Goal: Task Accomplishment & Management: Manage account settings

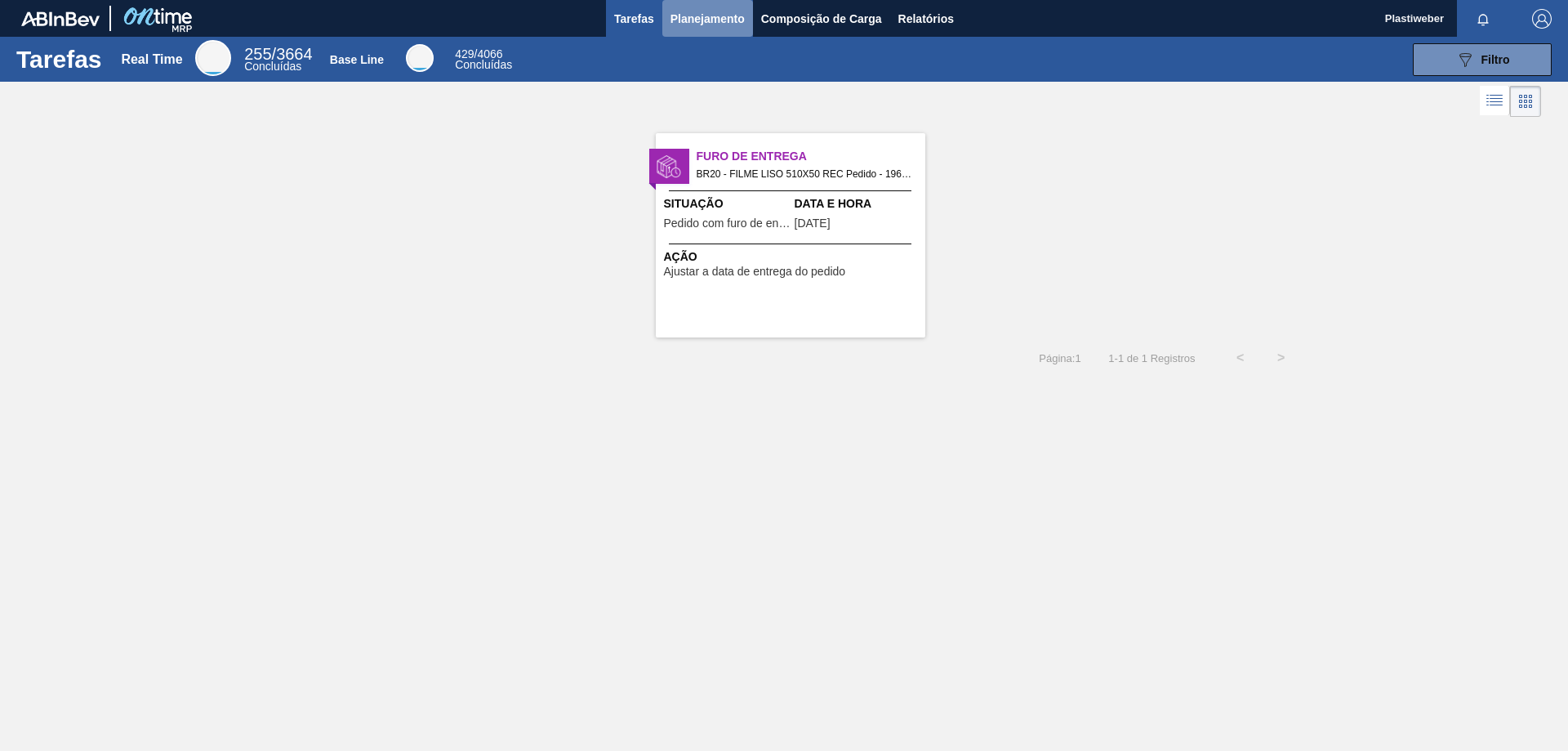
click at [694, 23] on span "Planejamento" at bounding box center [708, 19] width 74 height 20
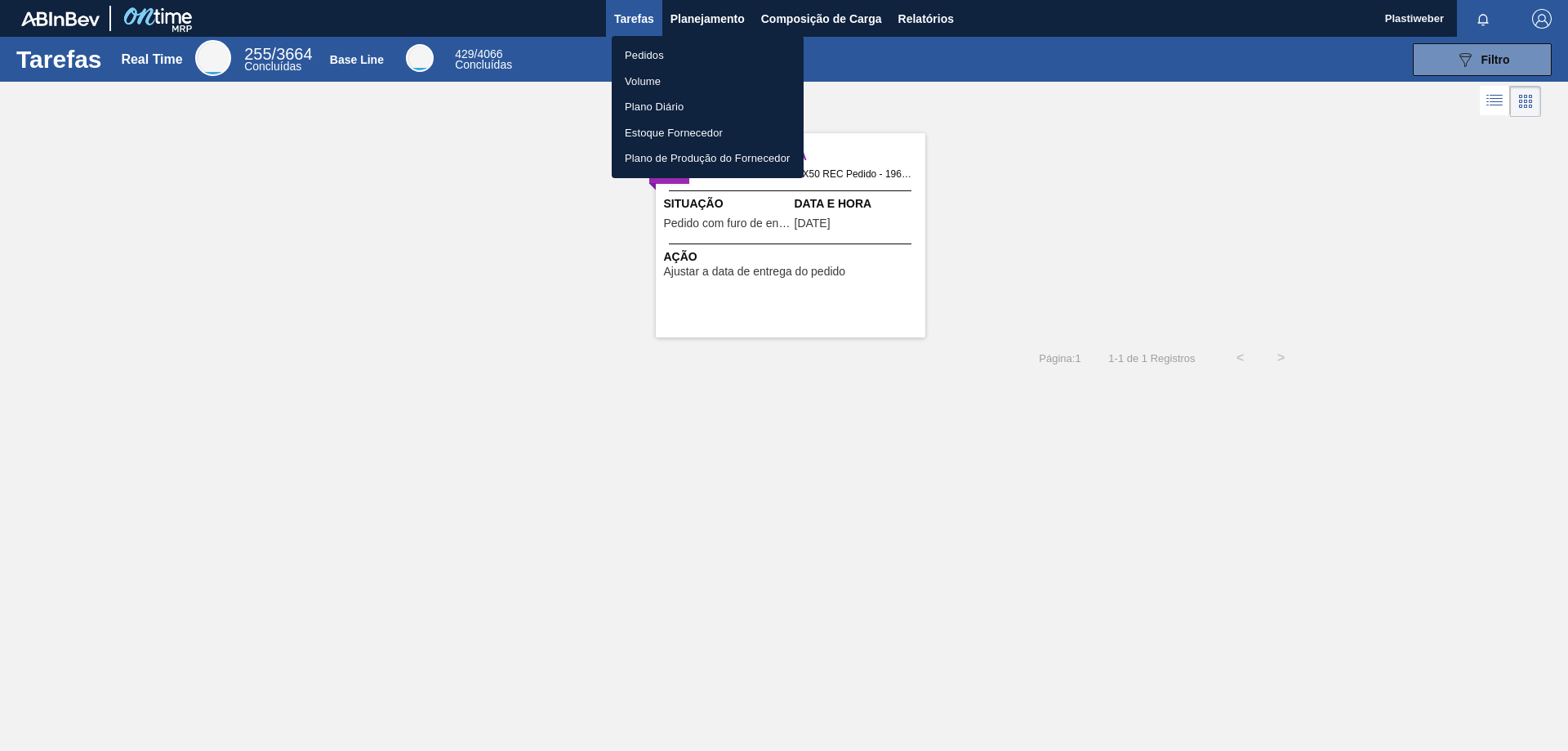
click at [667, 55] on li "Pedidos" at bounding box center [707, 55] width 192 height 26
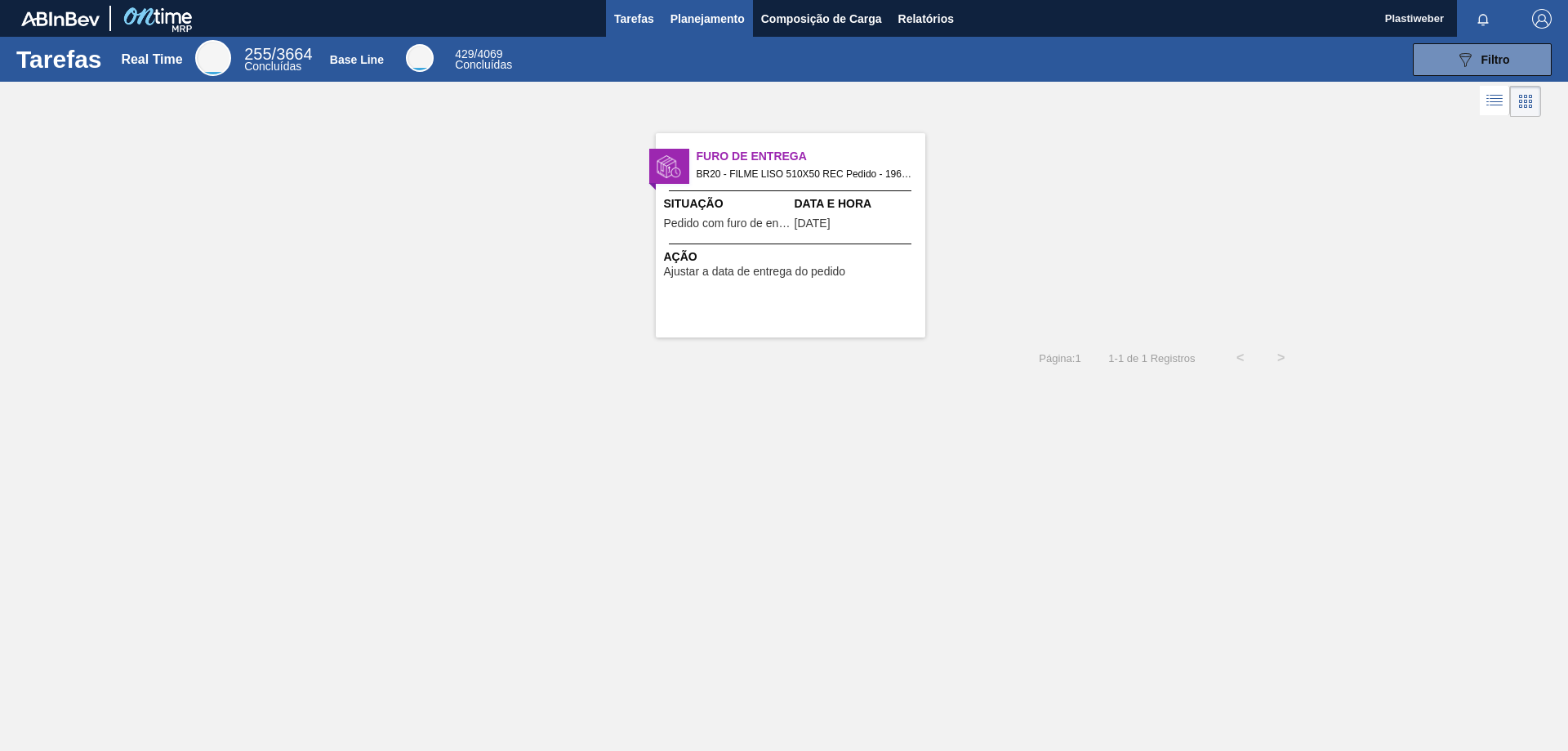
click at [675, 36] on button "Planejamento" at bounding box center [708, 18] width 91 height 36
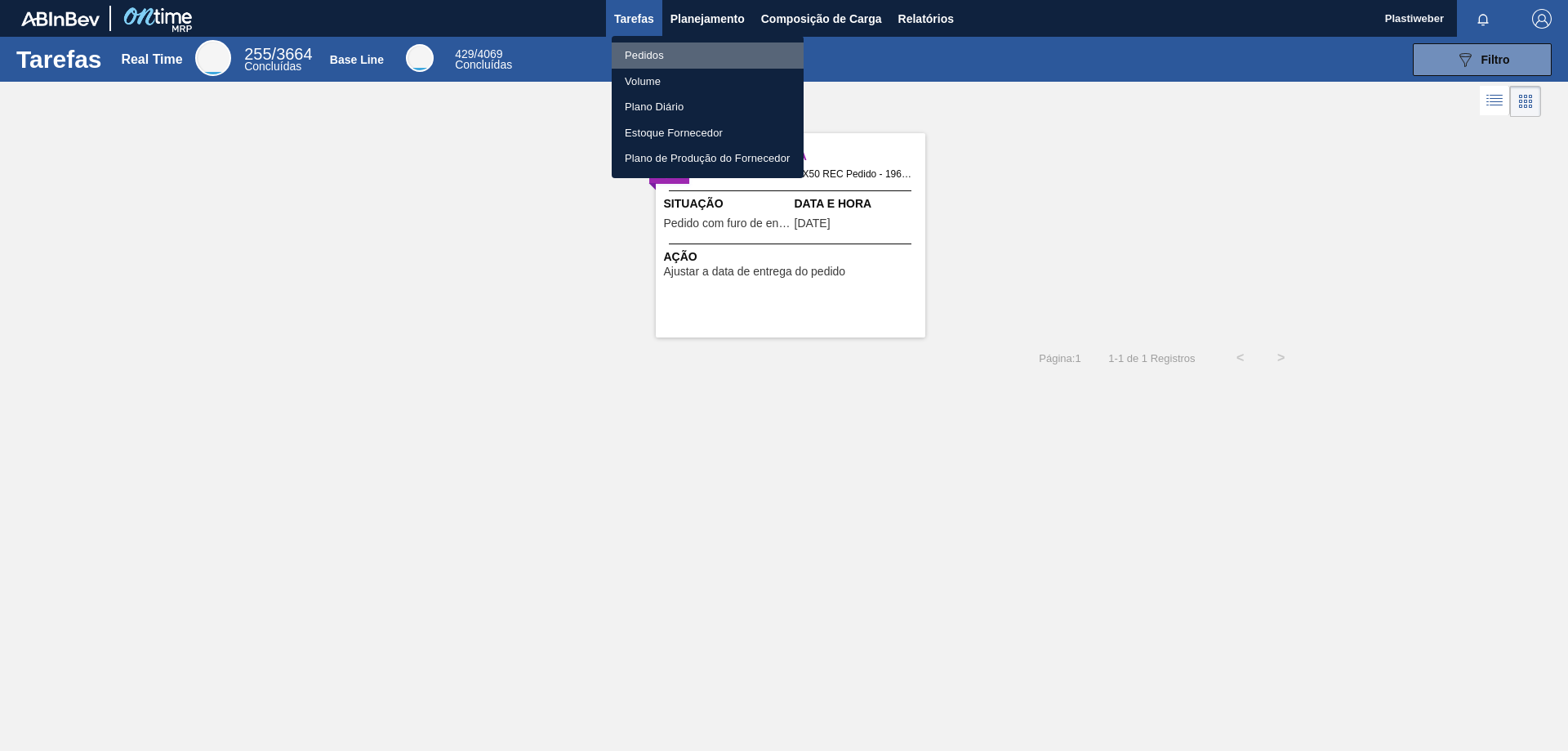
click at [646, 57] on li "Pedidos" at bounding box center [707, 55] width 192 height 26
